Goal: Task Accomplishment & Management: Use online tool/utility

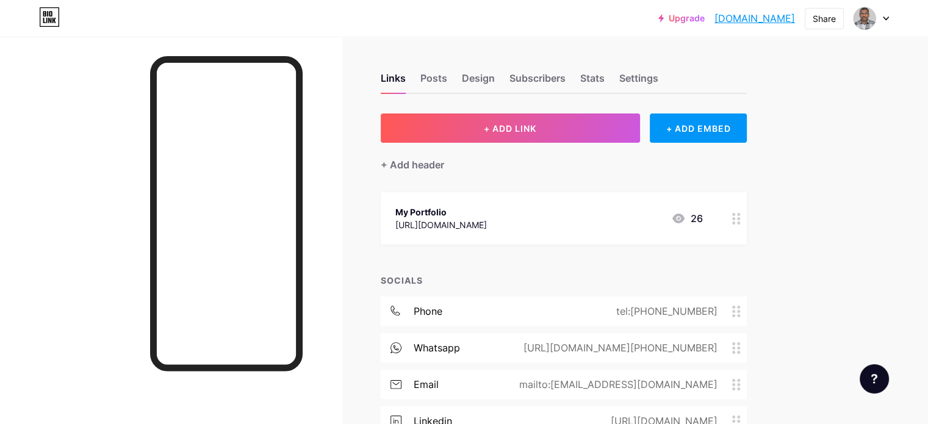
click at [763, 16] on link "[DOMAIN_NAME]" at bounding box center [755, 18] width 81 height 15
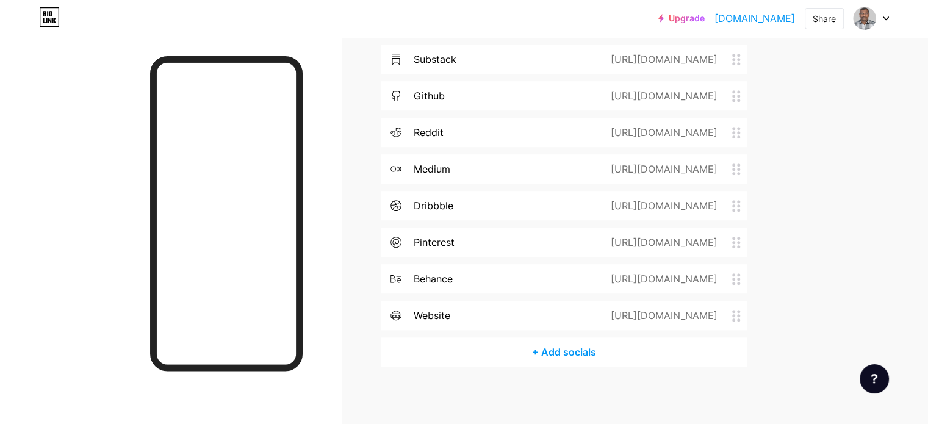
scroll to position [694, 0]
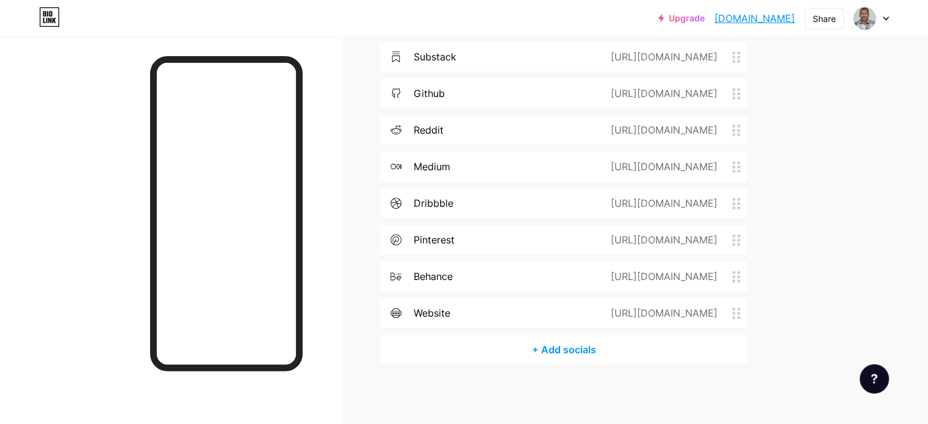
click at [619, 356] on div "+ Add socials" at bounding box center [564, 349] width 366 height 29
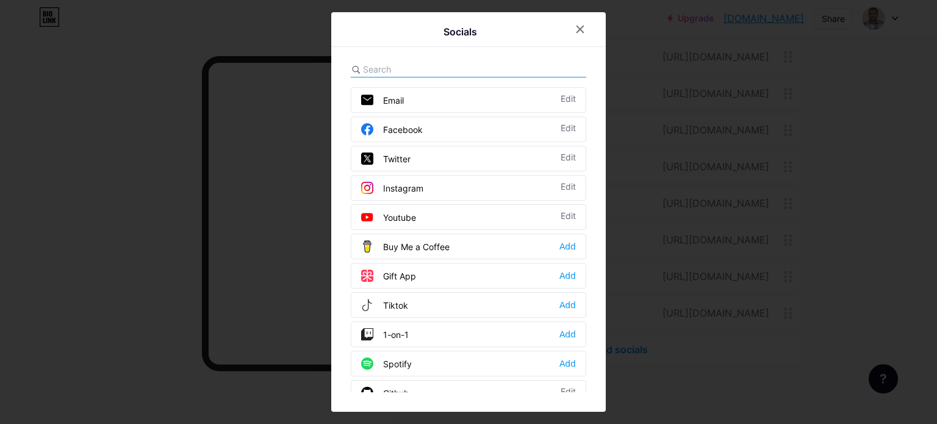
click at [396, 68] on input "text" at bounding box center [430, 69] width 135 height 13
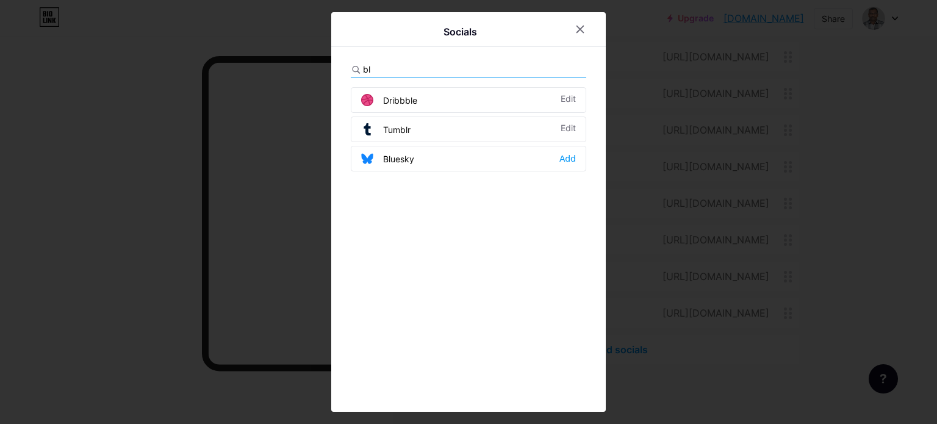
type input "b"
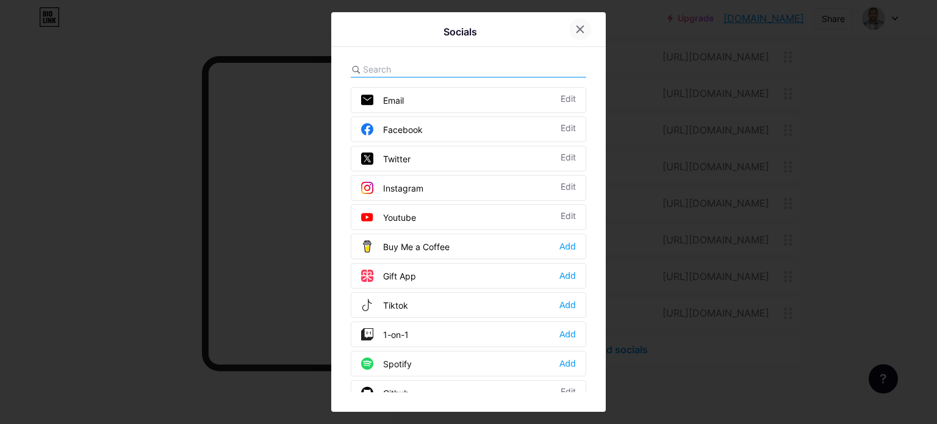
click at [580, 29] on icon at bounding box center [580, 29] width 7 height 7
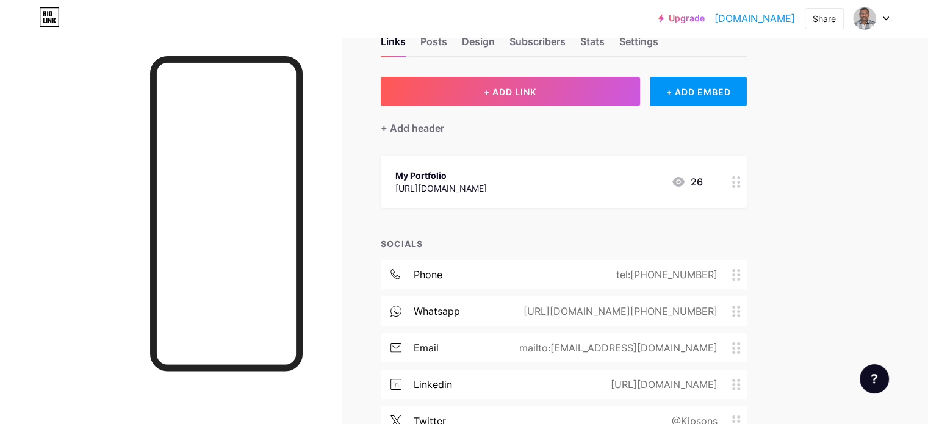
scroll to position [35, 0]
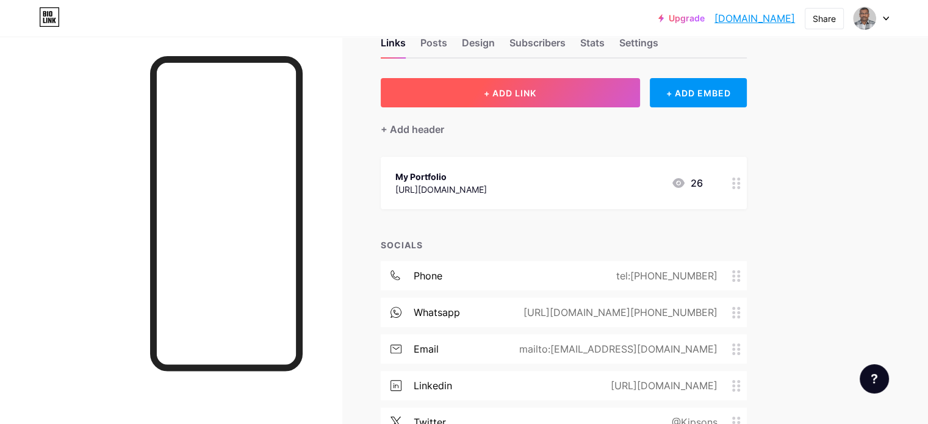
click at [536, 95] on span "+ ADD LINK" at bounding box center [510, 93] width 52 height 10
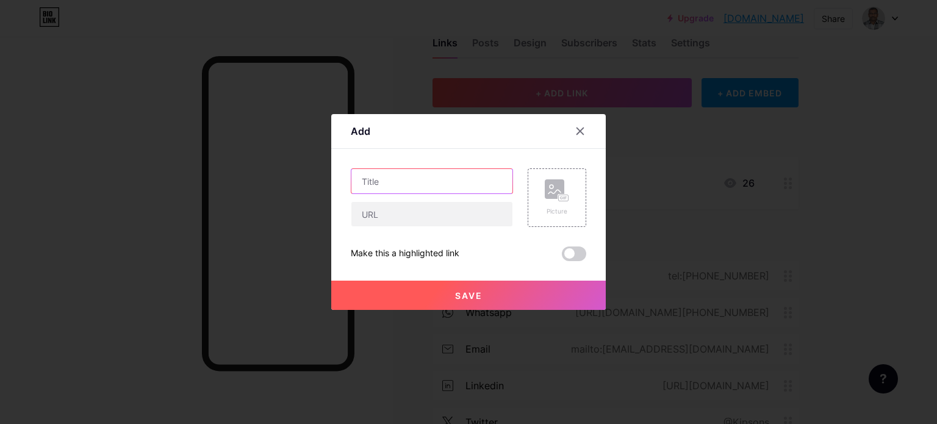
click at [390, 184] on input "text" at bounding box center [431, 181] width 161 height 24
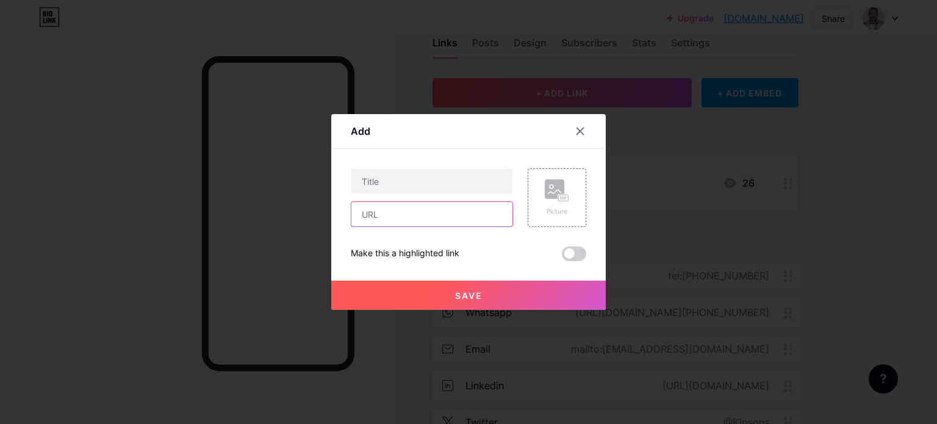
click at [383, 211] on input "text" at bounding box center [431, 214] width 161 height 24
click at [575, 253] on span at bounding box center [574, 254] width 24 height 15
click at [562, 257] on input "checkbox" at bounding box center [562, 257] width 0 height 0
click at [571, 253] on span at bounding box center [574, 254] width 24 height 15
click at [562, 257] on input "checkbox" at bounding box center [562, 257] width 0 height 0
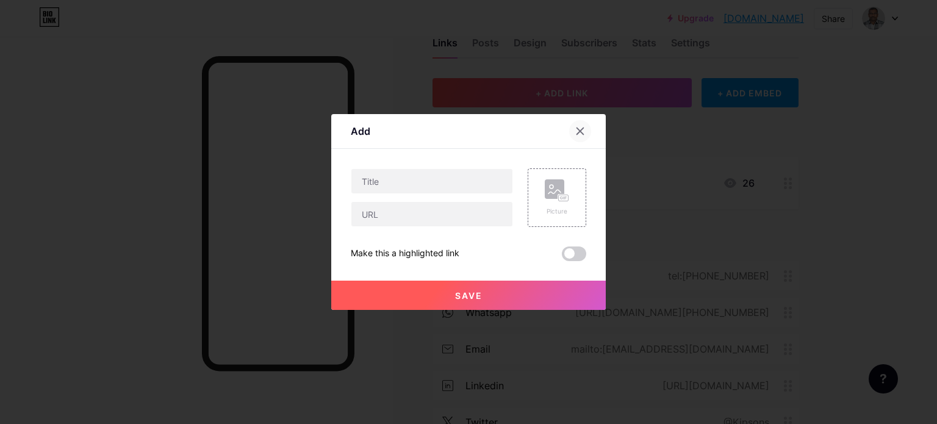
click at [578, 134] on icon at bounding box center [580, 131] width 10 height 10
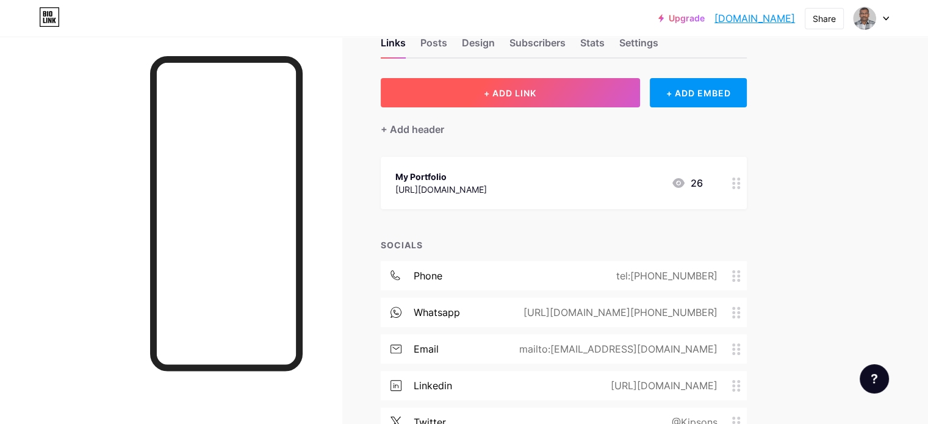
click at [536, 97] on span "+ ADD LINK" at bounding box center [510, 93] width 52 height 10
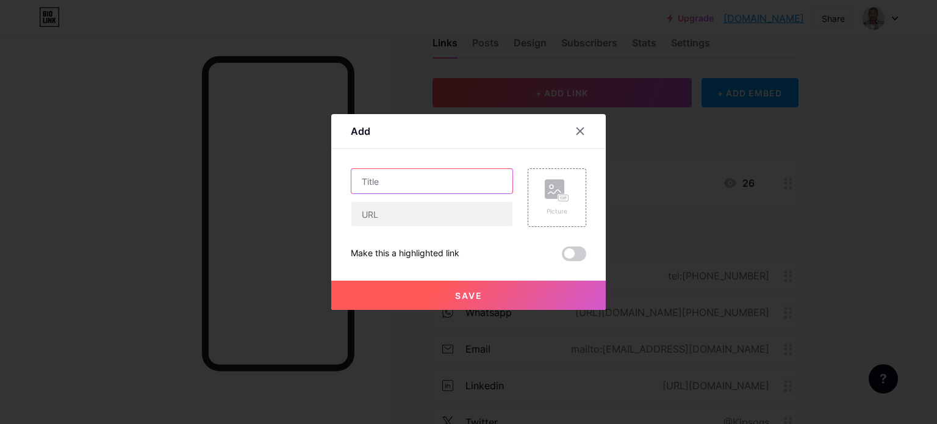
click at [398, 182] on input "text" at bounding box center [431, 181] width 161 height 24
click at [577, 131] on icon at bounding box center [580, 131] width 10 height 10
